Goal: Task Accomplishment & Management: Use online tool/utility

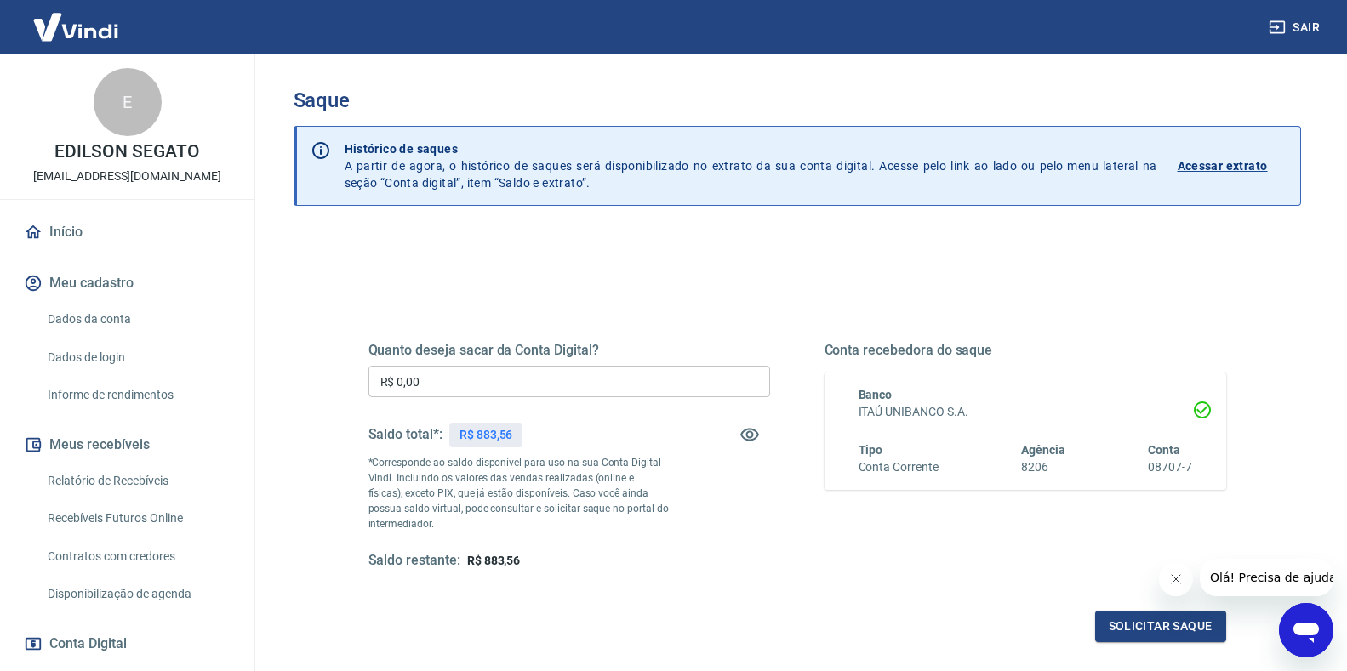
click at [450, 387] on input "R$ 0,00" at bounding box center [569, 381] width 402 height 31
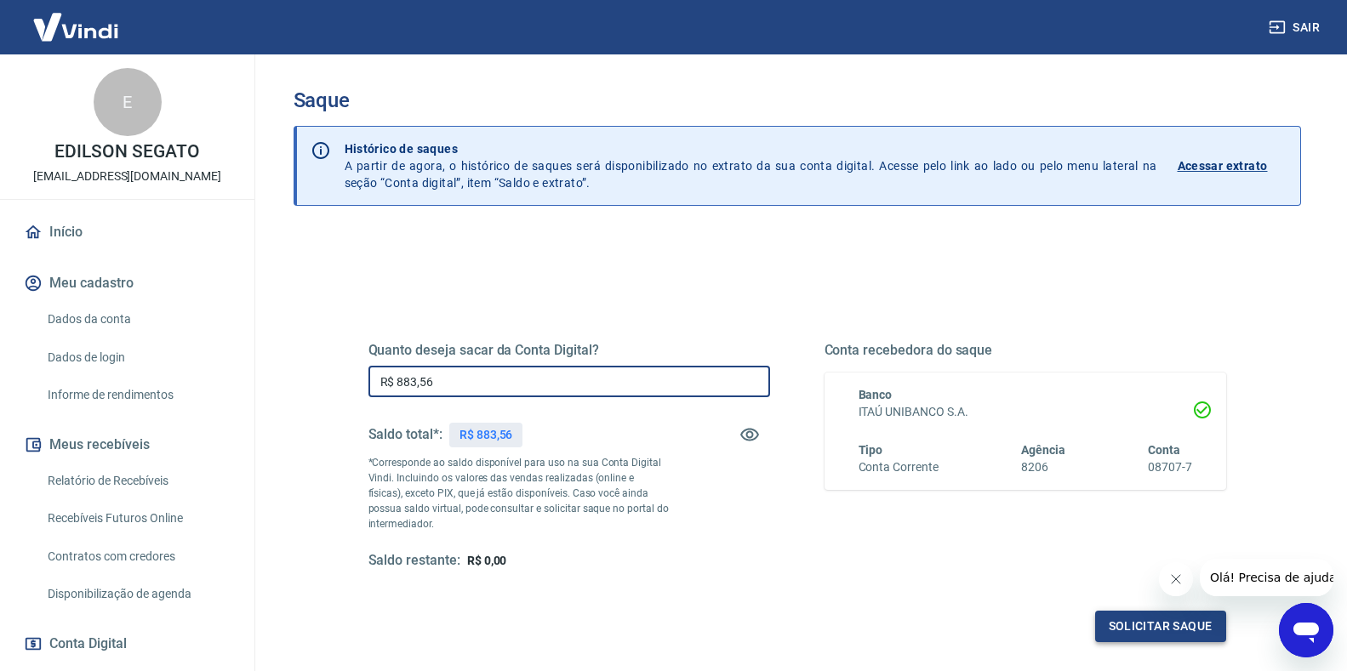
type input "R$ 883,56"
click at [1166, 628] on button "Solicitar saque" at bounding box center [1160, 626] width 131 height 31
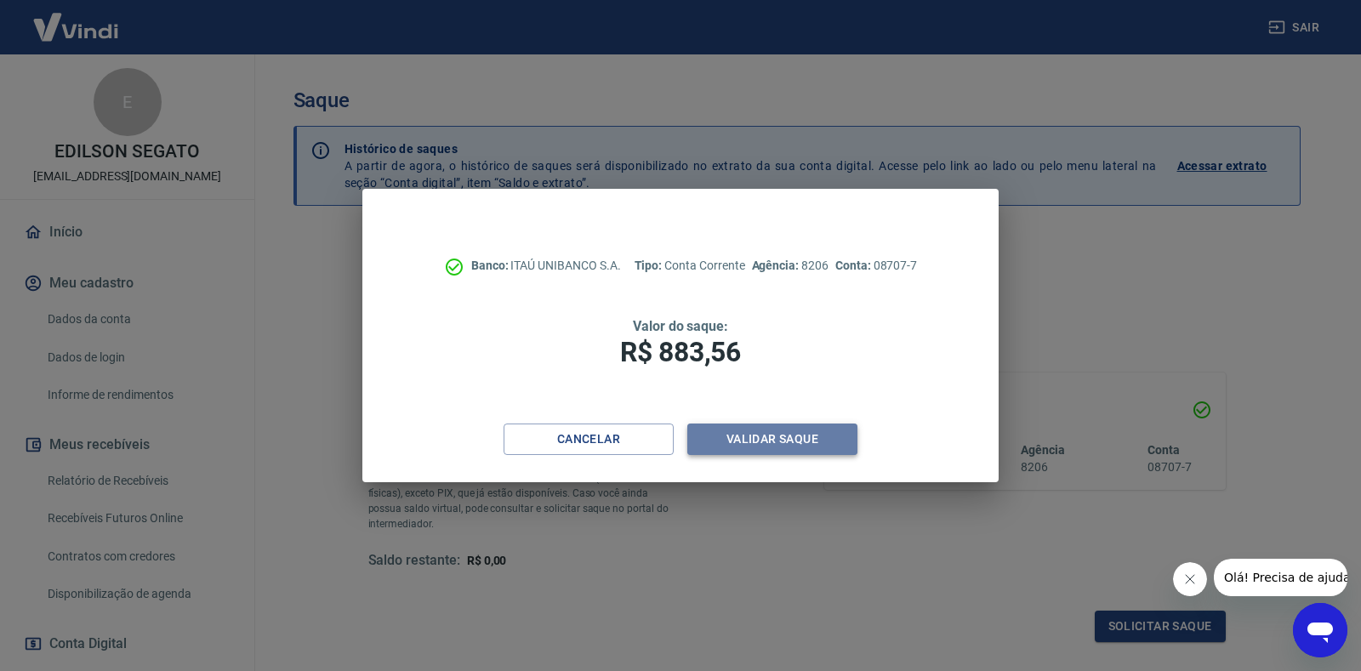
click at [739, 447] on button "Validar saque" at bounding box center [772, 439] width 170 height 31
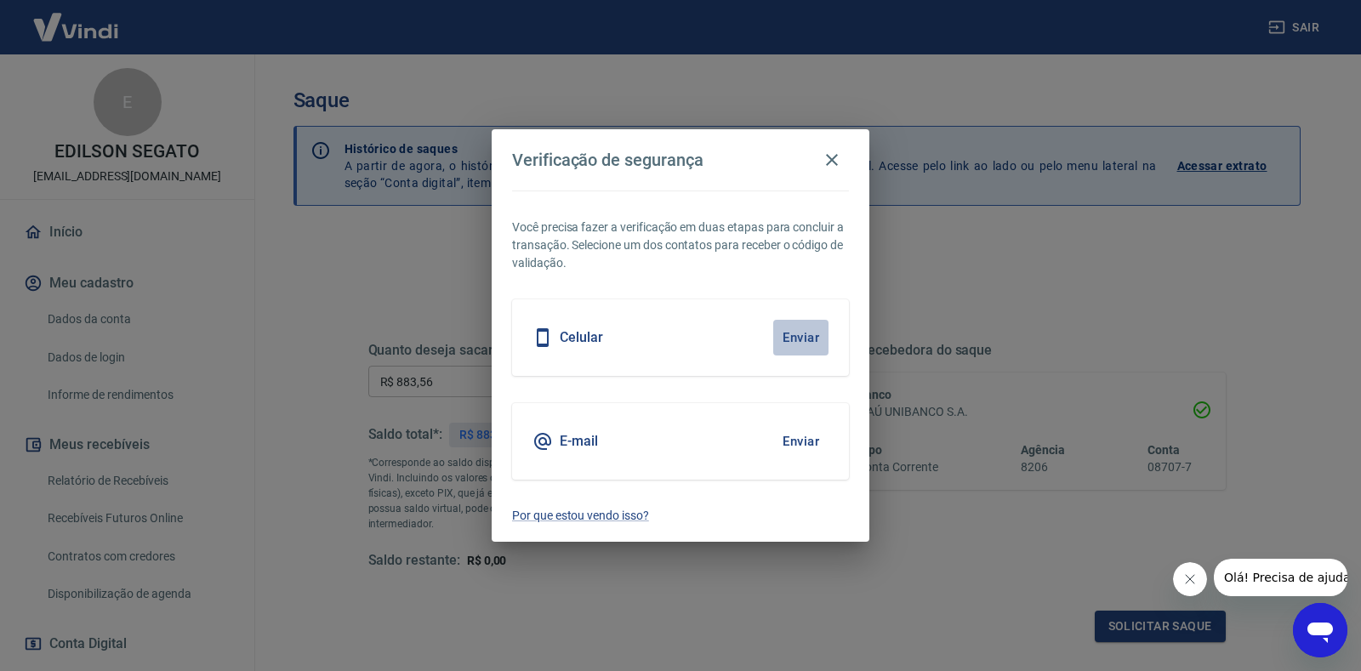
click at [790, 336] on button "Enviar" at bounding box center [800, 338] width 55 height 36
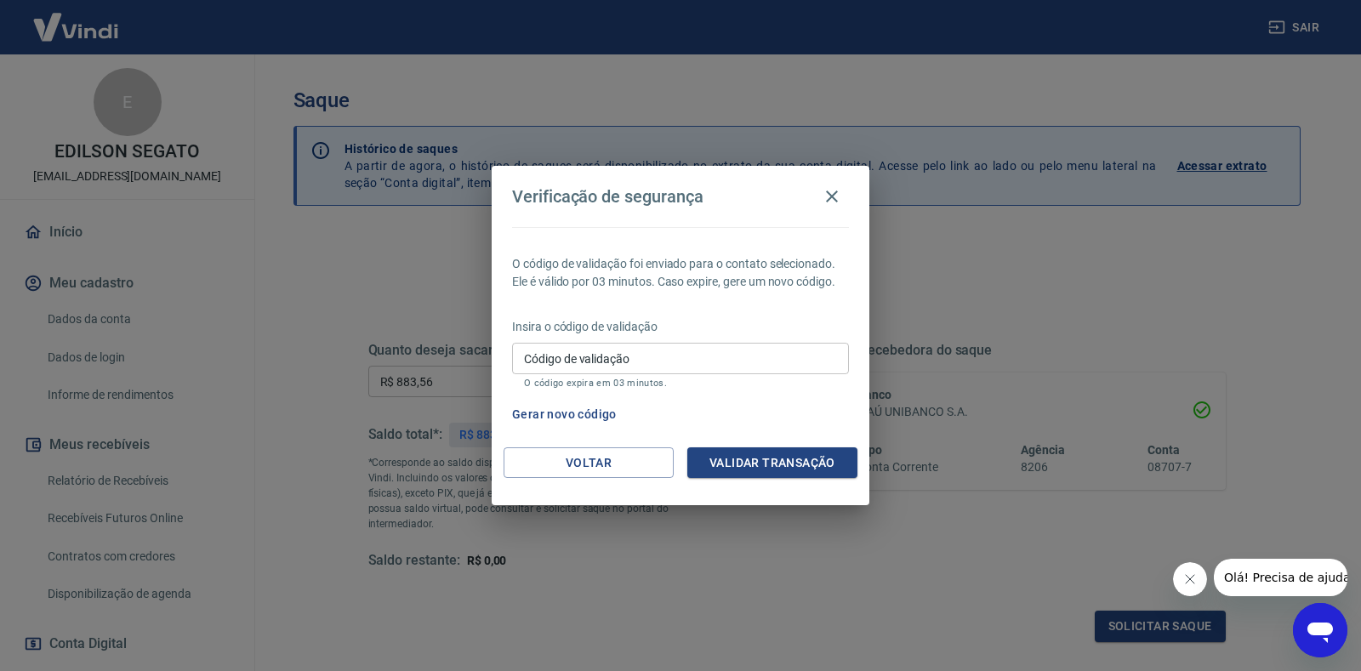
click at [726, 365] on input "Código de validação" at bounding box center [680, 358] width 337 height 31
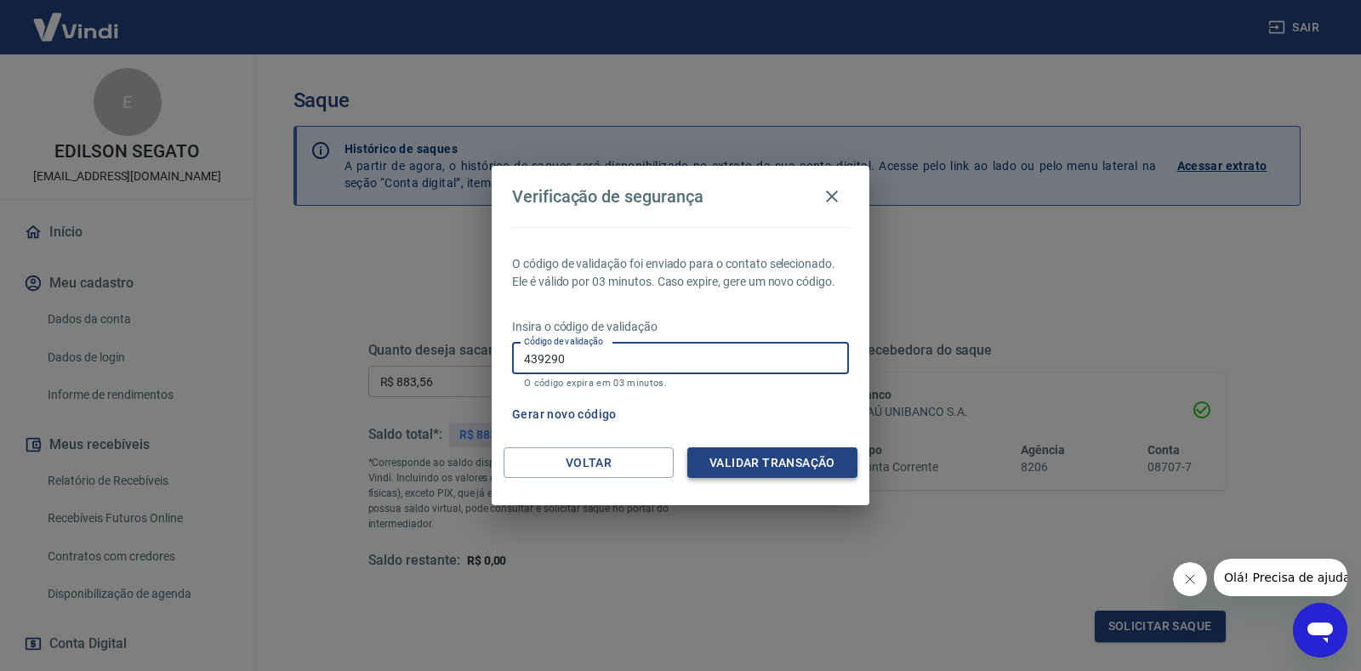
type input "439290"
click at [795, 463] on button "Validar transação" at bounding box center [772, 462] width 170 height 31
